Goal: Information Seeking & Learning: Learn about a topic

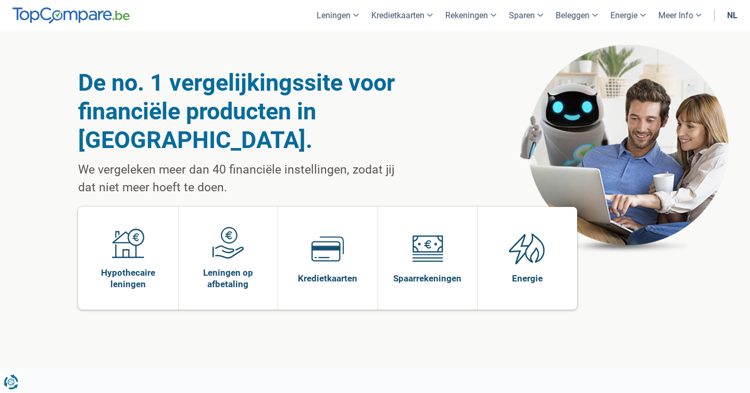
click at [731, 14] on link "nl" at bounding box center [732, 15] width 23 height 31
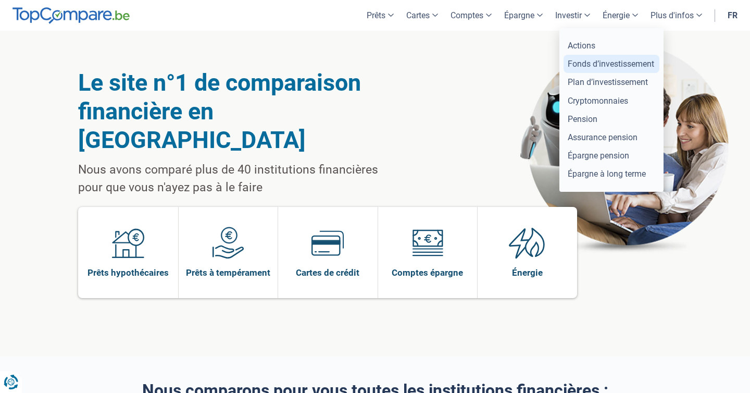
click at [585, 61] on link "Fonds d’investissement" at bounding box center [612, 64] width 96 height 18
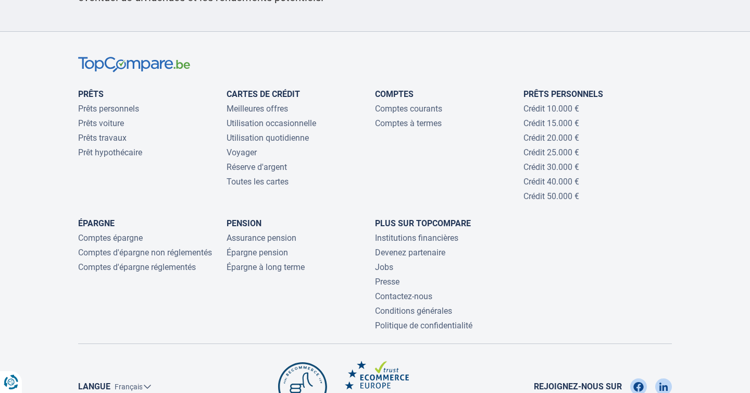
scroll to position [2815, 0]
